Goal: Task Accomplishment & Management: Use online tool/utility

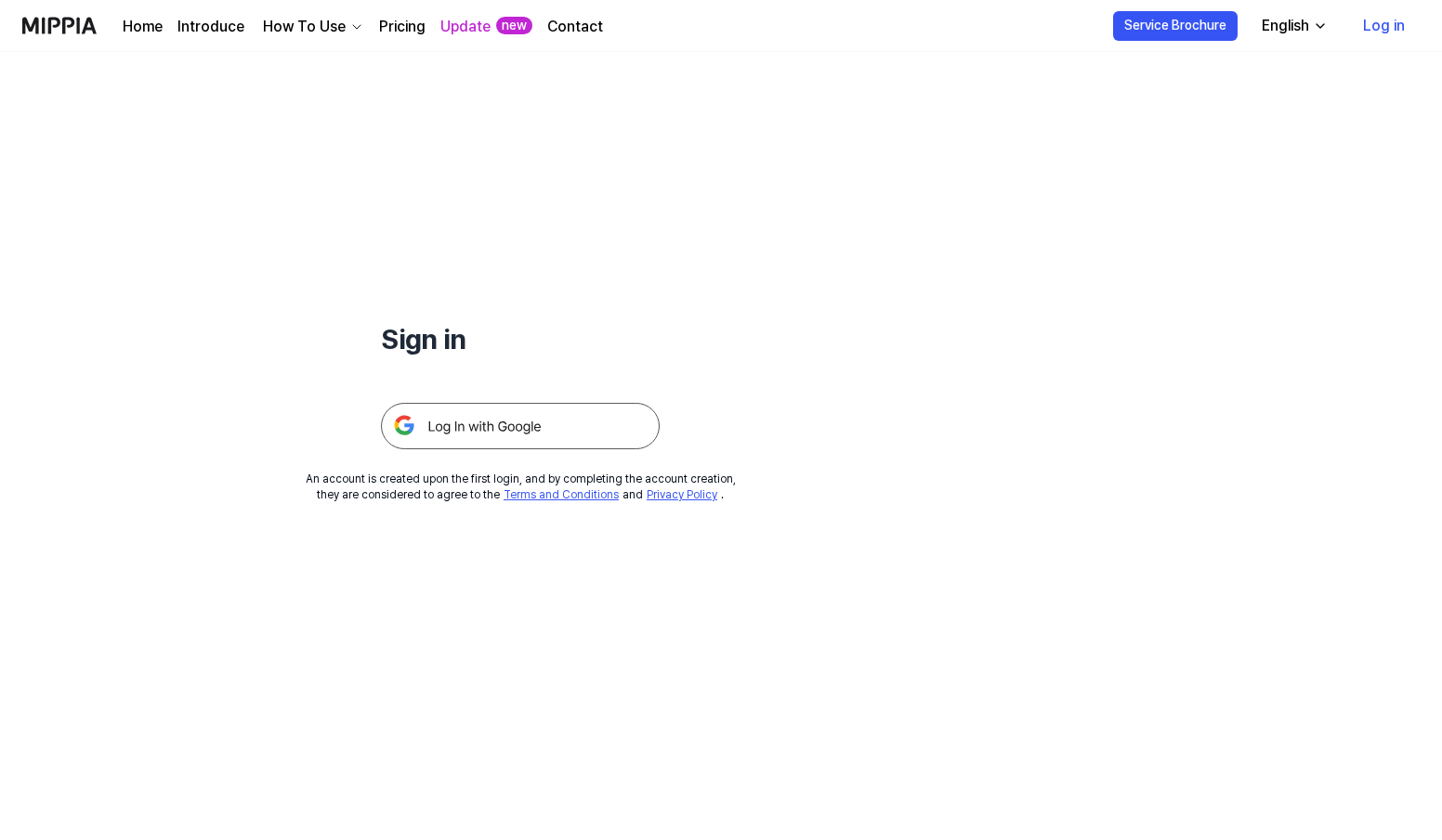
click at [459, 407] on img at bounding box center [520, 426] width 279 height 46
